Goal: Task Accomplishment & Management: Manage account settings

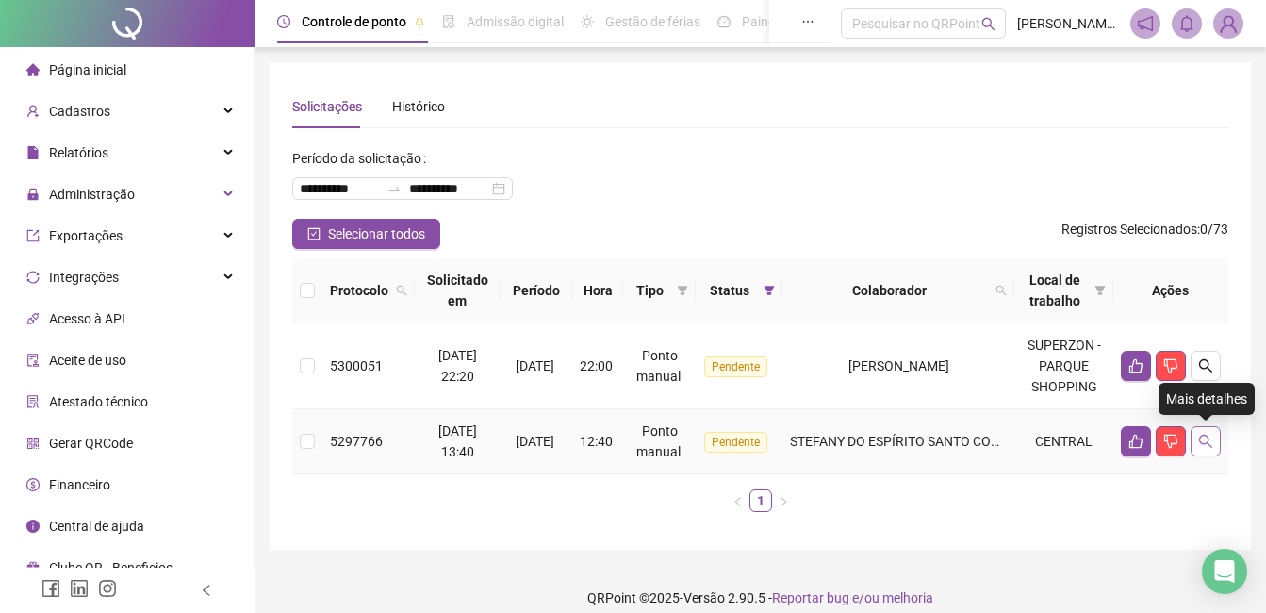
click at [1210, 443] on icon "search" at bounding box center [1205, 440] width 15 height 15
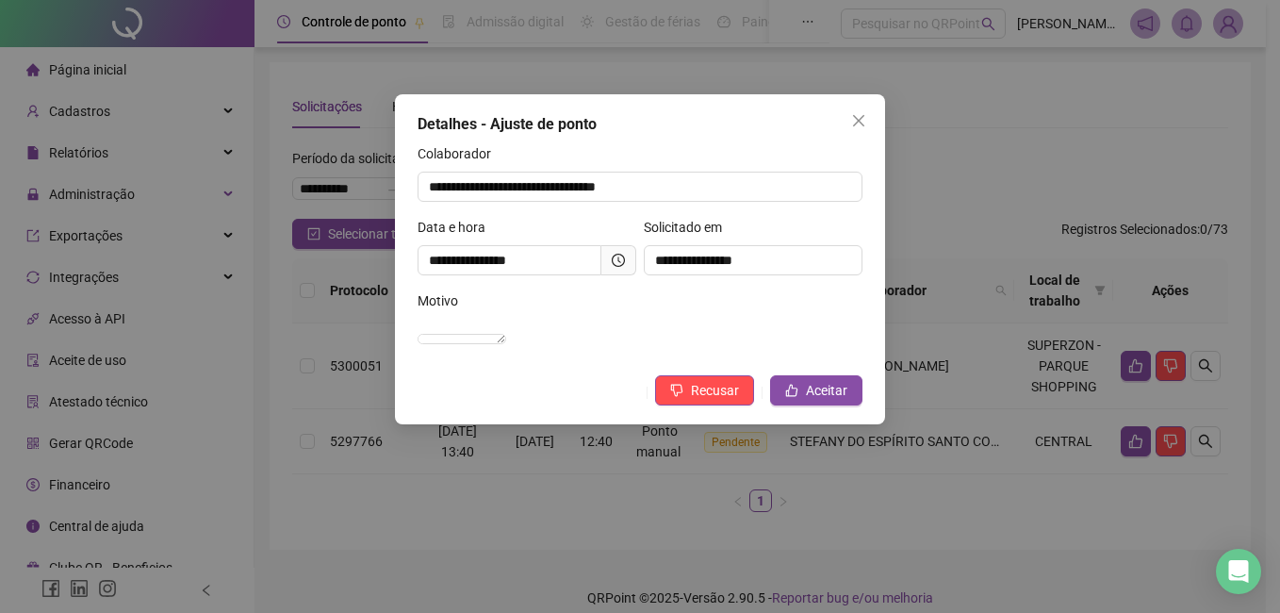
click at [857, 504] on div "**********" at bounding box center [640, 306] width 1280 height 613
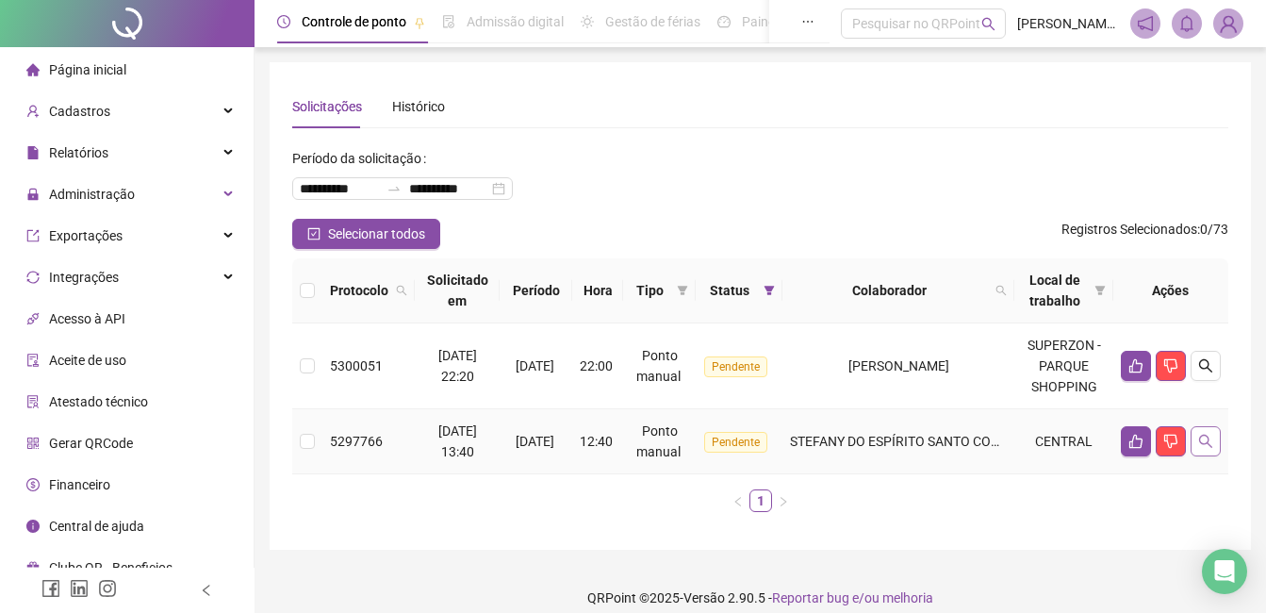
click at [1206, 446] on icon "search" at bounding box center [1205, 440] width 15 height 15
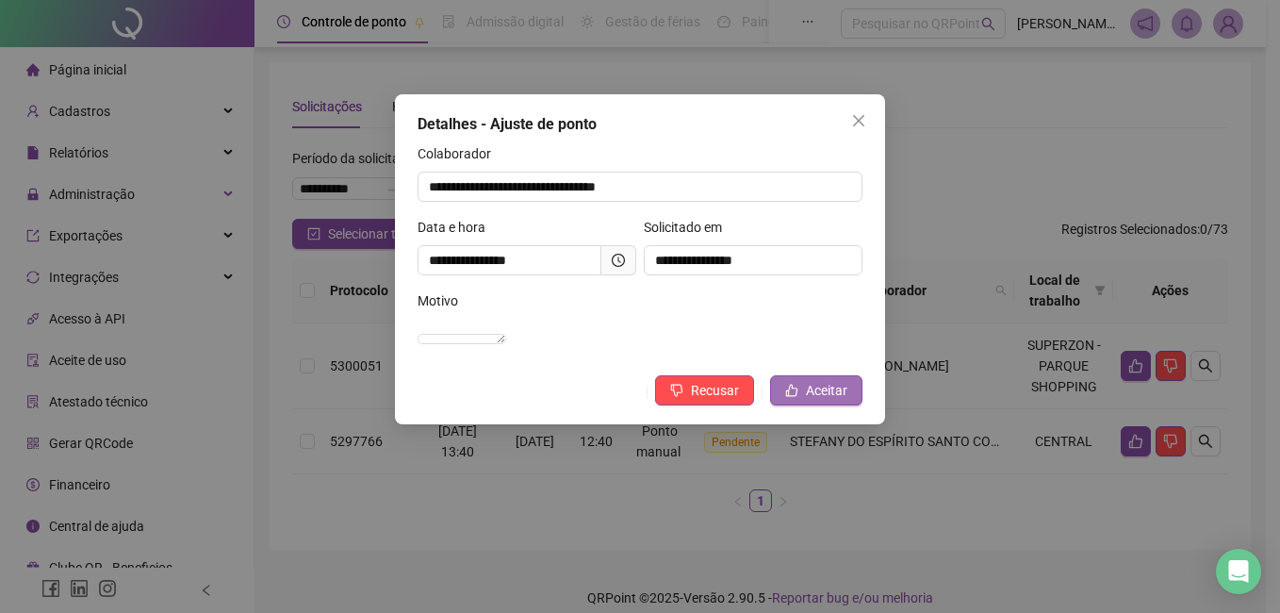
click at [859, 405] on button "Aceitar" at bounding box center [816, 390] width 92 height 30
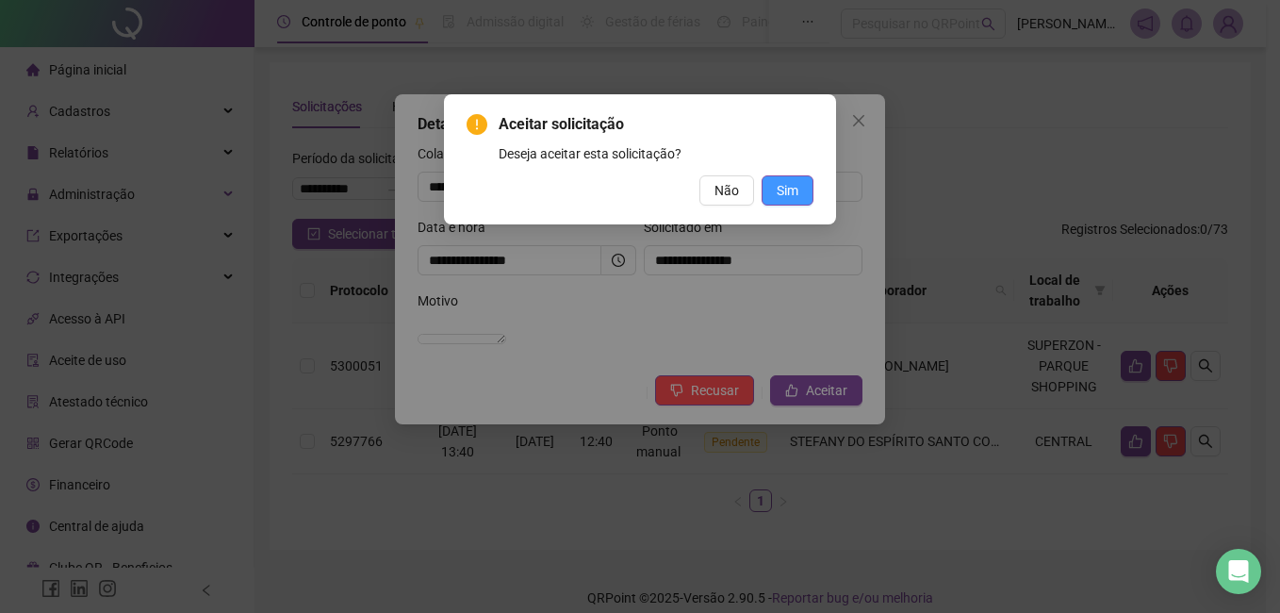
click at [786, 176] on button "Sim" at bounding box center [787, 190] width 52 height 30
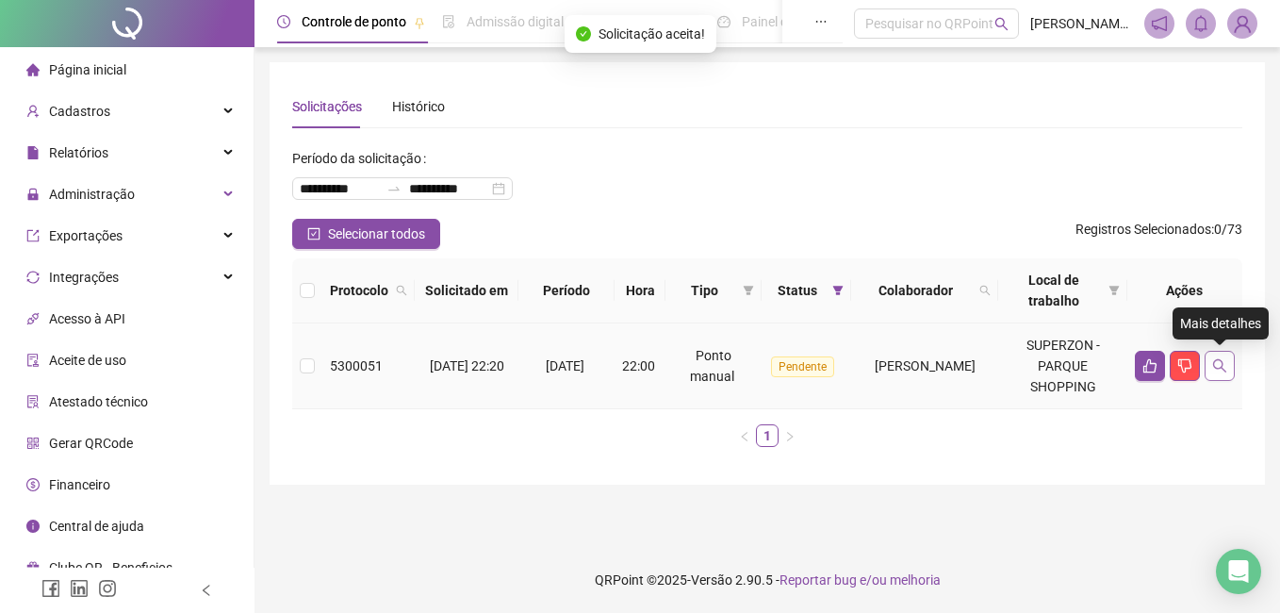
click at [1212, 353] on button "button" at bounding box center [1219, 366] width 30 height 30
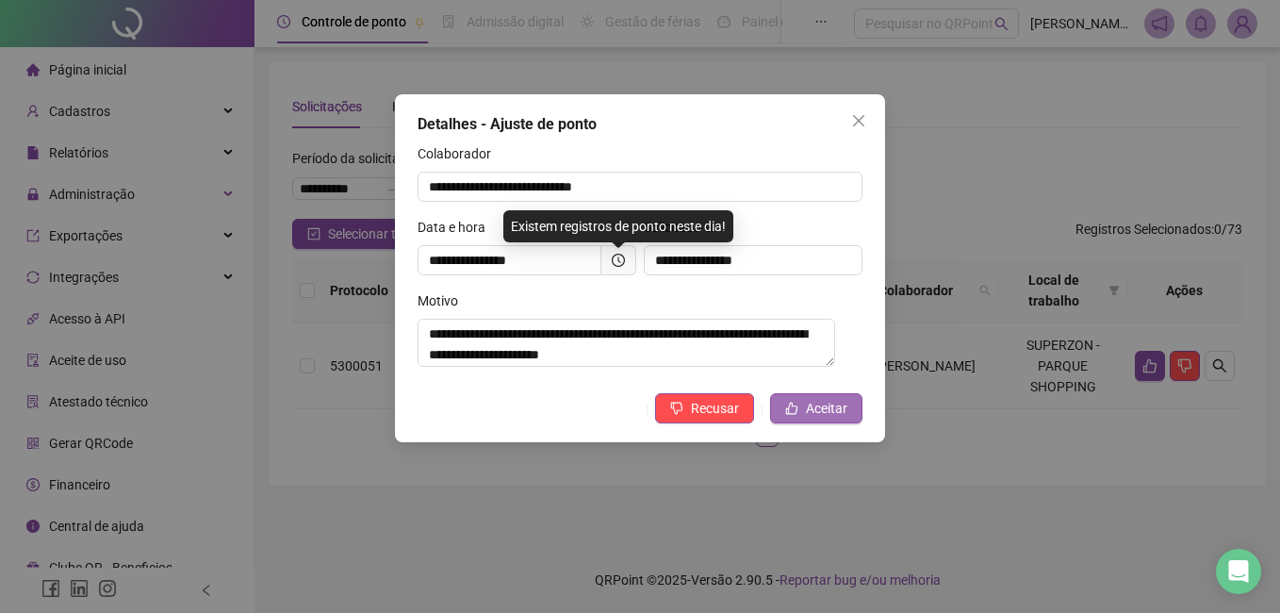
click at [835, 409] on span "Aceitar" at bounding box center [826, 408] width 41 height 21
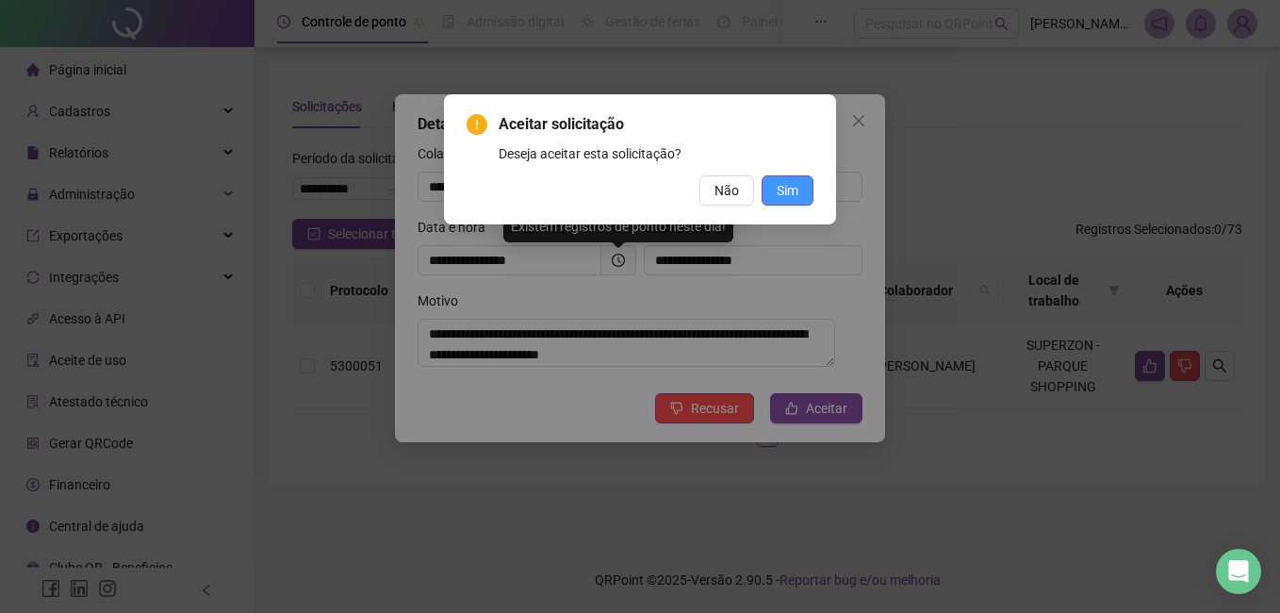
drag, startPoint x: 793, startPoint y: 192, endPoint x: 781, endPoint y: 191, distance: 12.3
click at [793, 191] on span "Sim" at bounding box center [787, 190] width 22 height 21
click at [784, 202] on button "Sim" at bounding box center [787, 190] width 52 height 30
click at [776, 197] on button "Sim" at bounding box center [787, 190] width 52 height 30
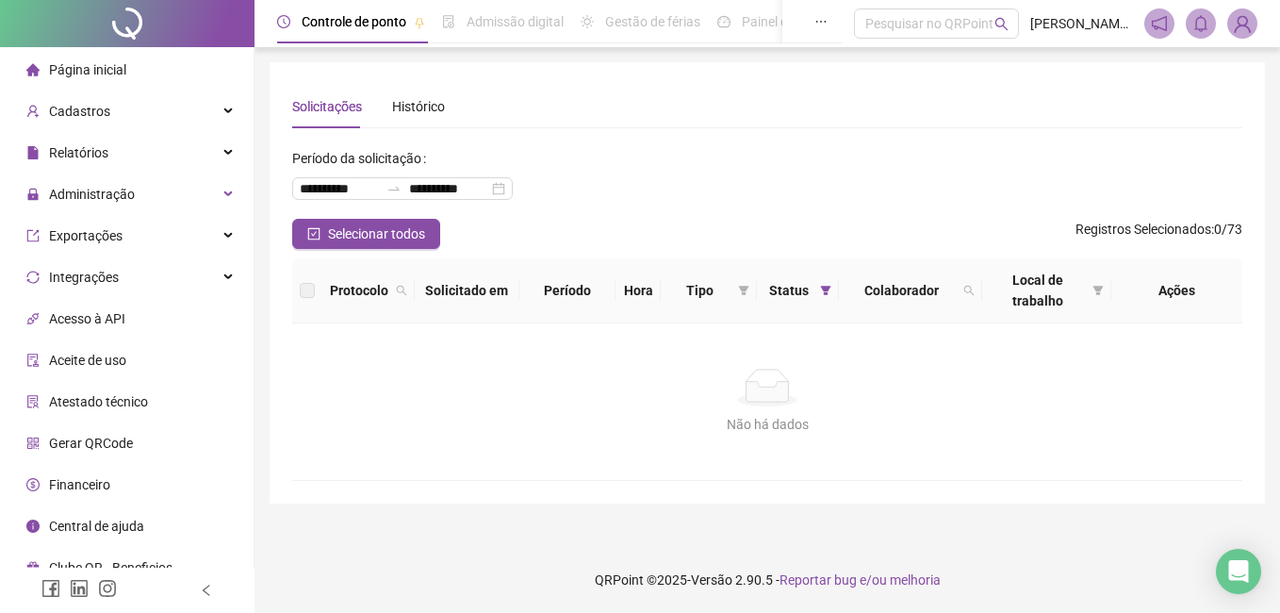
click at [1094, 352] on div "Não há dados Não há dados" at bounding box center [767, 401] width 950 height 156
